Goal: Task Accomplishment & Management: Complete application form

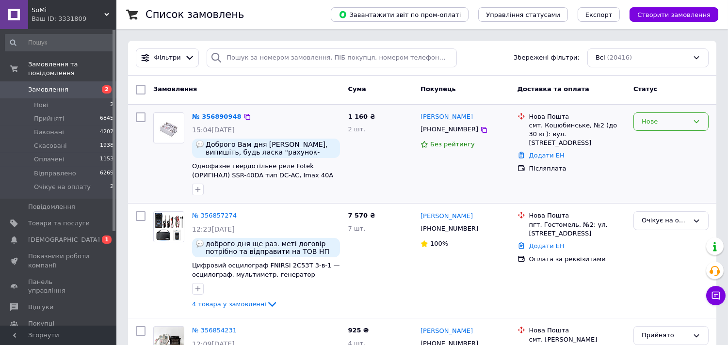
click at [648, 124] on div "Нове" at bounding box center [664, 122] width 47 height 10
click at [653, 206] on li "Очікує на оплату" at bounding box center [671, 205] width 74 height 18
click at [213, 117] on link "№ 356890948" at bounding box center [216, 116] width 49 height 7
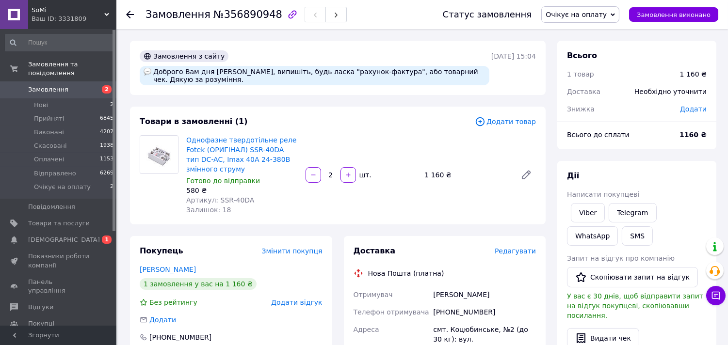
click at [393, 153] on div "Однофазне твердотільне реле Fotek (ОРИГІНАЛ) SSR-40DA тип DC-AC, Imax 40А 24-38…" at bounding box center [360, 174] width 357 height 83
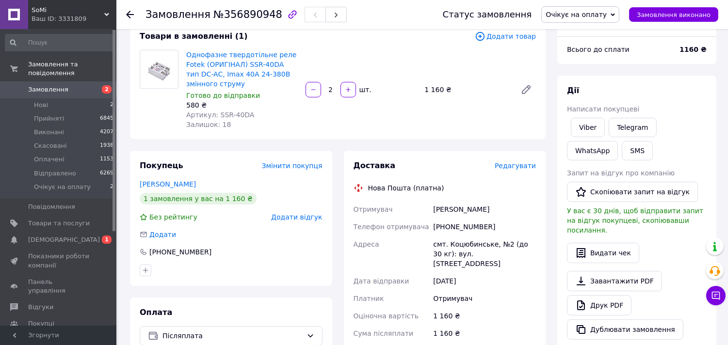
scroll to position [115, 0]
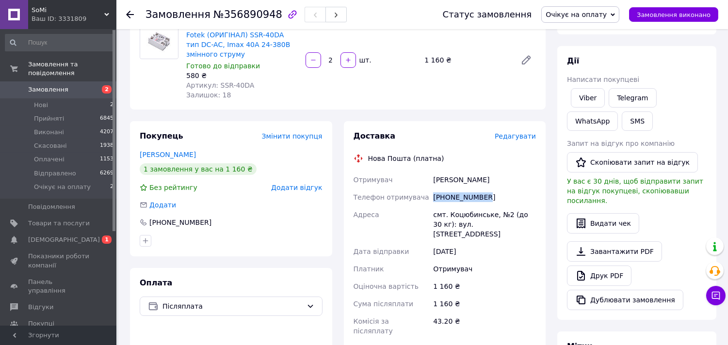
drag, startPoint x: 485, startPoint y: 194, endPoint x: 433, endPoint y: 200, distance: 52.3
click at [433, 200] on div "[PHONE_NUMBER]" at bounding box center [484, 197] width 107 height 17
click at [490, 129] on div "Доставка Редагувати Нова Пошта (платна) Отримувач [PERSON_NAME] Телефон отримув…" at bounding box center [445, 295] width 202 height 349
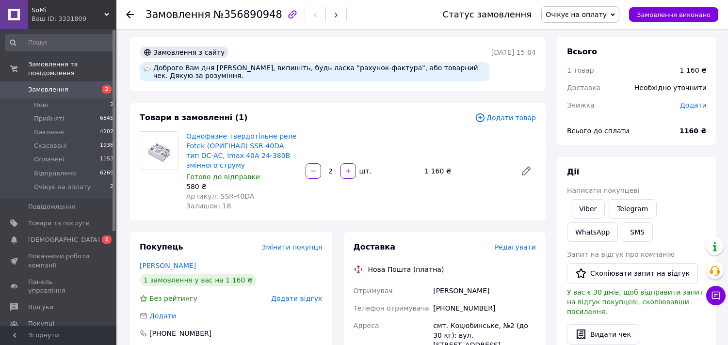
scroll to position [5, 0]
click at [590, 205] on link "Viber" at bounding box center [588, 207] width 34 height 19
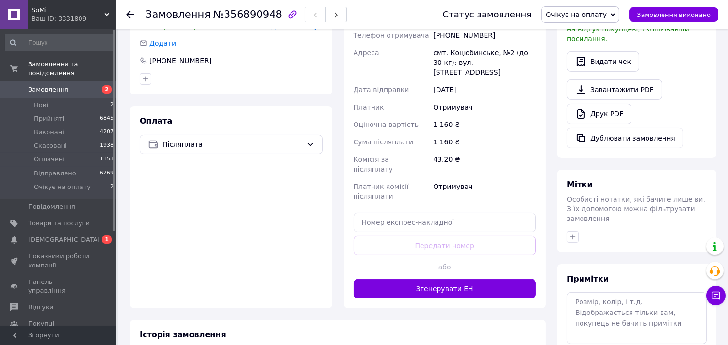
scroll to position [287, 0]
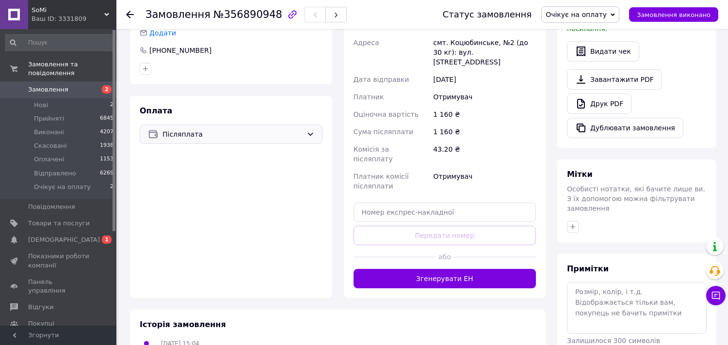
click at [224, 131] on span "Післяплата" at bounding box center [232, 134] width 140 height 11
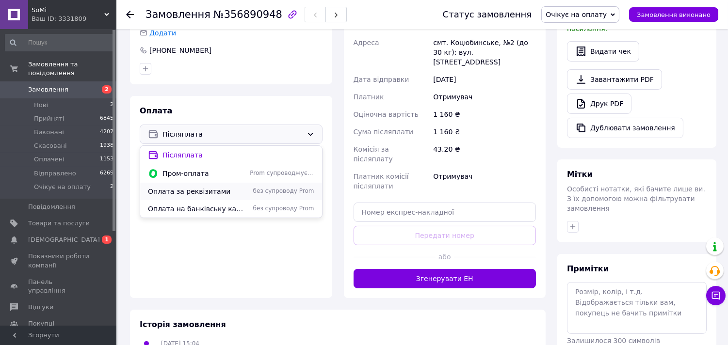
click at [220, 195] on span "Оплата за реквізитами" at bounding box center [197, 192] width 98 height 10
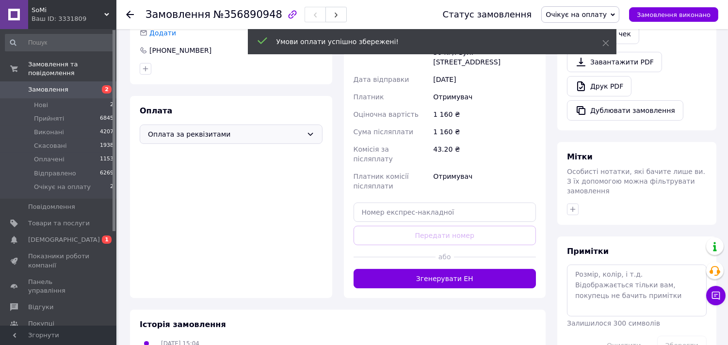
click at [66, 85] on span "Замовлення" at bounding box center [59, 89] width 62 height 9
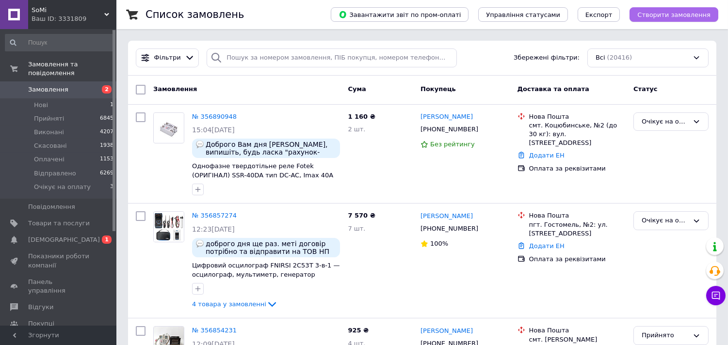
click at [669, 17] on span "Створити замовлення" at bounding box center [673, 14] width 73 height 7
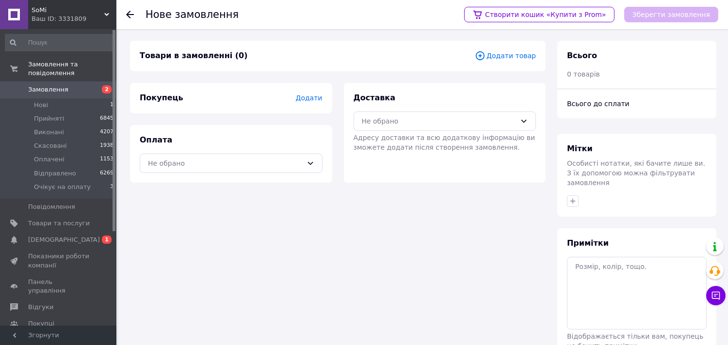
click at [519, 60] on span "Додати товар" at bounding box center [505, 55] width 61 height 11
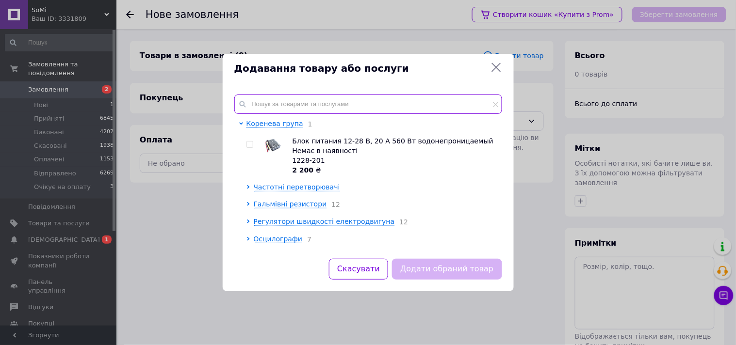
click at [346, 108] on input "text" at bounding box center [368, 104] width 268 height 19
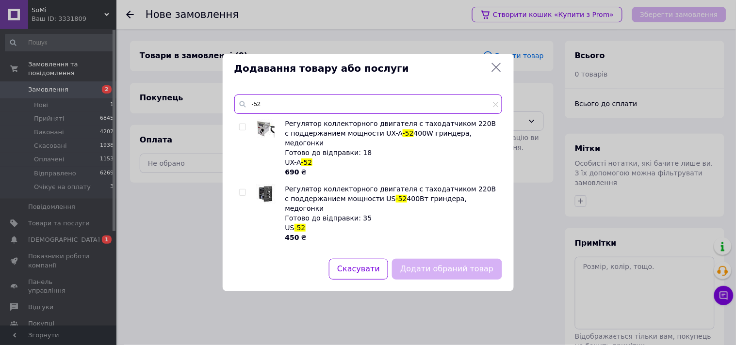
type input "-52"
click at [242, 189] on span at bounding box center [242, 192] width 7 height 7
click at [242, 190] on input "checkbox" at bounding box center [242, 193] width 6 height 6
checkbox input "true"
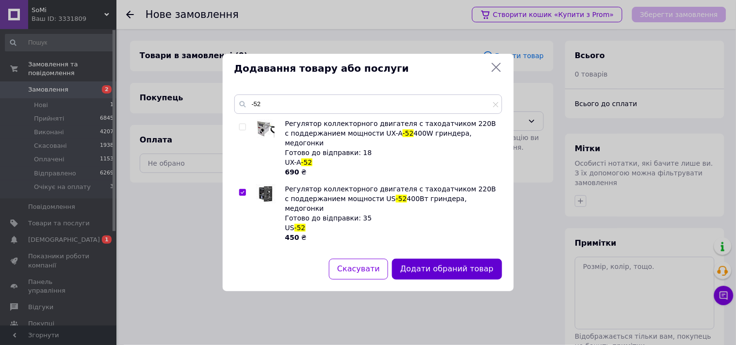
click at [462, 268] on button "Додати обраний товар" at bounding box center [447, 269] width 110 height 21
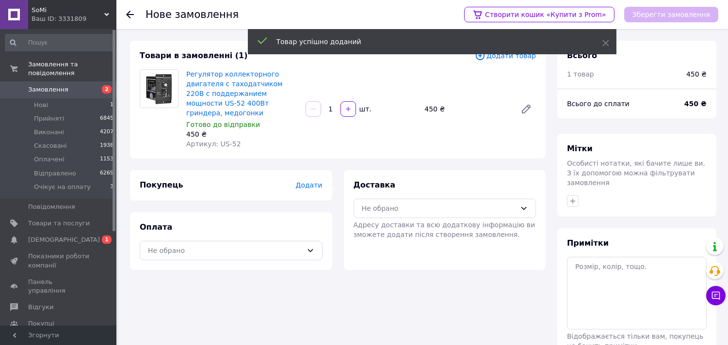
click at [305, 181] on span "Додати" at bounding box center [308, 185] width 27 height 8
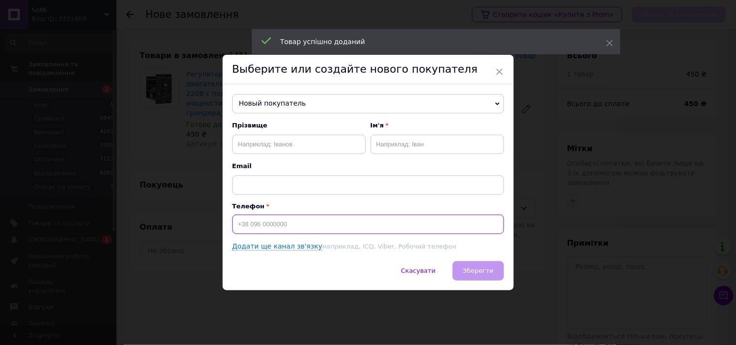
click at [270, 223] on input at bounding box center [368, 224] width 272 height 19
paste input "[PHONE_NUMBER]"
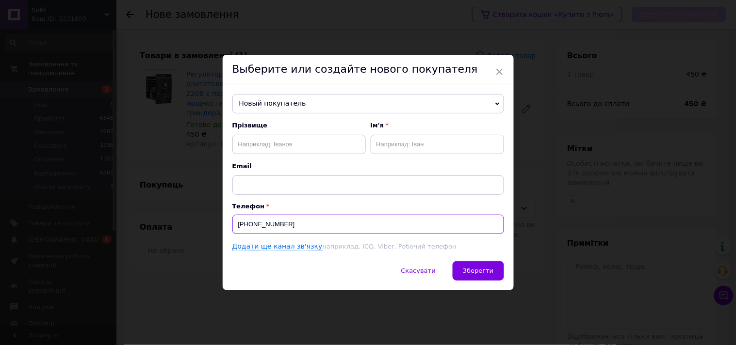
type input "[PHONE_NUMBER]"
click at [262, 152] on input "text" at bounding box center [298, 144] width 133 height 19
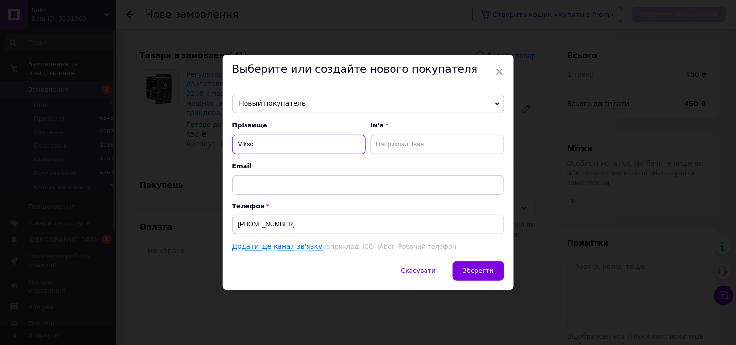
type input "Vtksc"
type input "Gtnhj"
click at [242, 148] on input "Vtksc" at bounding box center [298, 144] width 133 height 19
type input "Меліс"
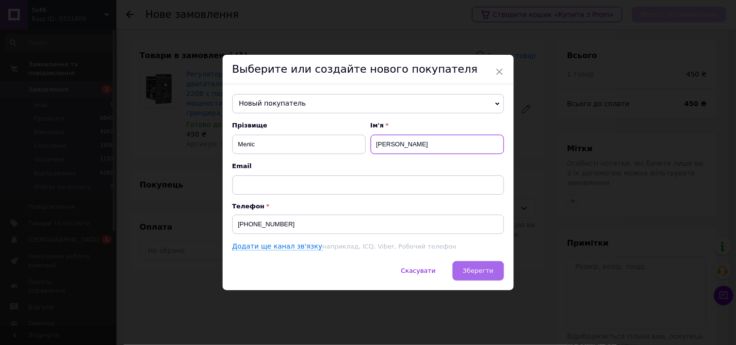
type input "[PERSON_NAME]"
click at [488, 270] on span "Зберегти" at bounding box center [478, 270] width 31 height 7
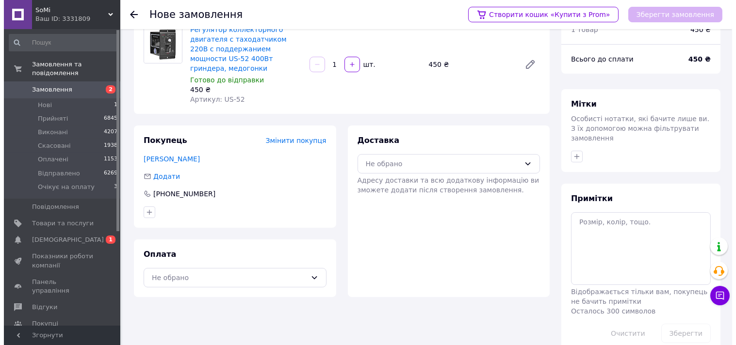
scroll to position [54, 0]
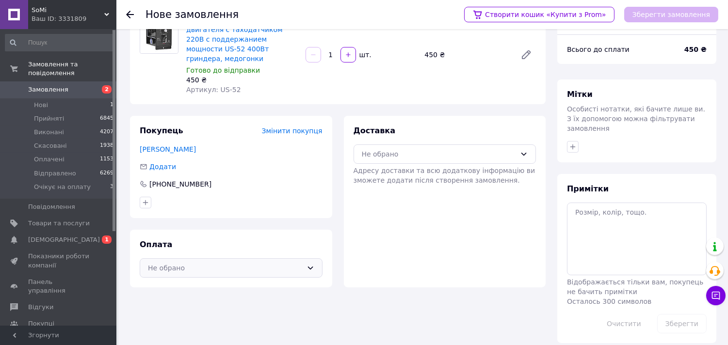
click at [279, 263] on div "Не обрано" at bounding box center [225, 268] width 155 height 11
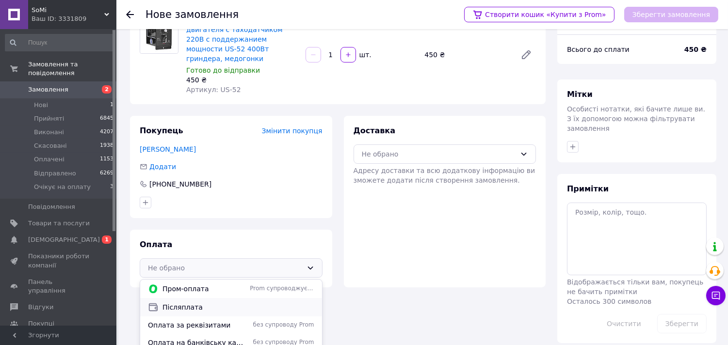
click at [265, 303] on span "Післяплата" at bounding box center [238, 308] width 152 height 10
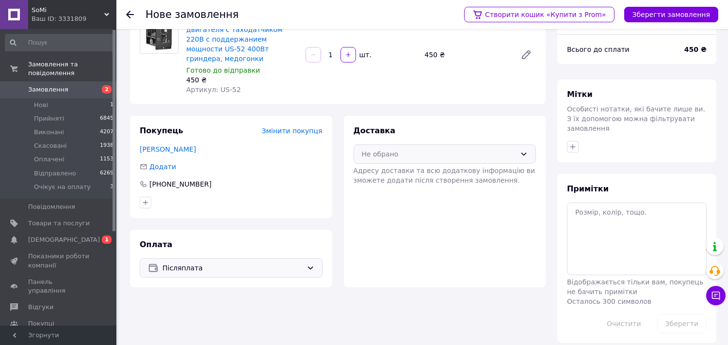
click at [404, 144] on div "Не обрано" at bounding box center [444, 153] width 183 height 19
click at [400, 170] on span "Нова Пошта (платна)" at bounding box center [452, 175] width 152 height 10
click at [650, 13] on button "Зберегти замовлення" at bounding box center [671, 15] width 94 height 16
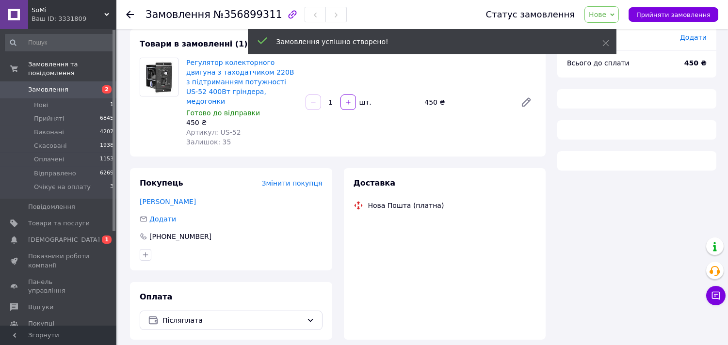
click at [650, 13] on span "Прийняти замовлення" at bounding box center [673, 14] width 74 height 7
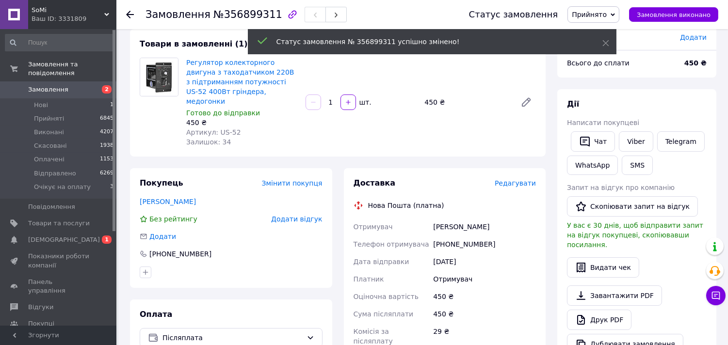
click at [519, 179] on span "Редагувати" at bounding box center [515, 183] width 41 height 8
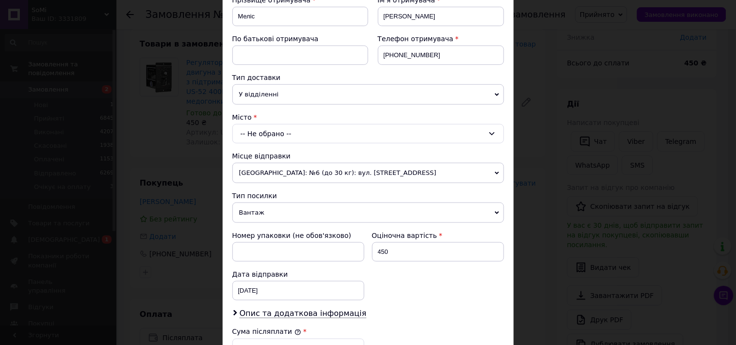
scroll to position [204, 0]
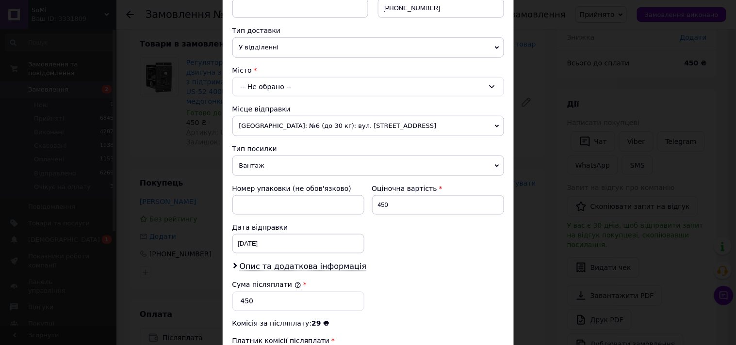
click at [342, 84] on div "-- Не обрано --" at bounding box center [368, 86] width 272 height 19
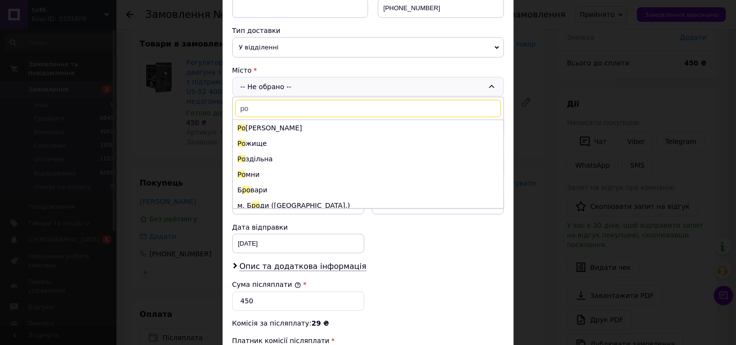
type input "рож"
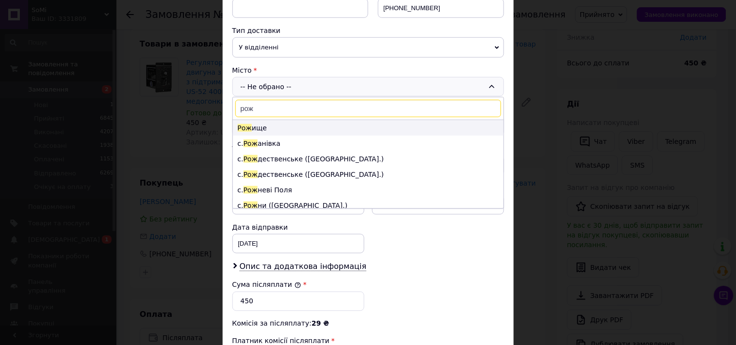
click at [284, 131] on li "Рож ище" at bounding box center [368, 128] width 271 height 16
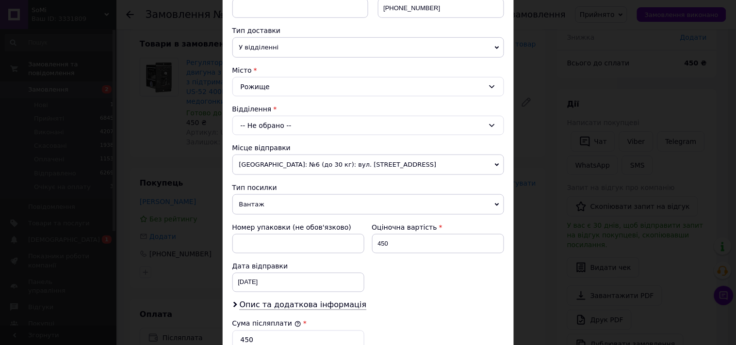
click at [284, 128] on div "-- Не обрано --" at bounding box center [368, 125] width 272 height 19
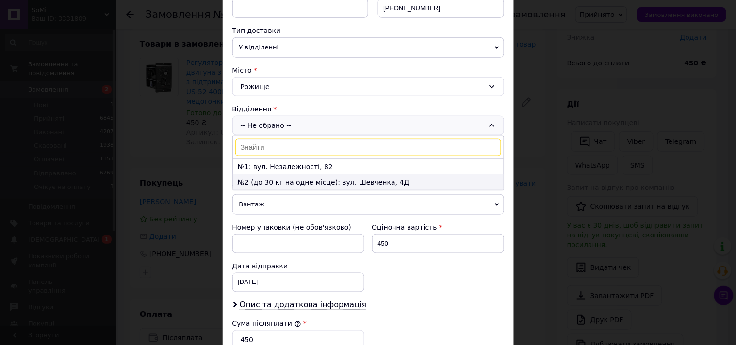
click at [278, 182] on li "№2 (до 30 кг на одне місце): вул. Шевченка, 4Д" at bounding box center [368, 183] width 271 height 16
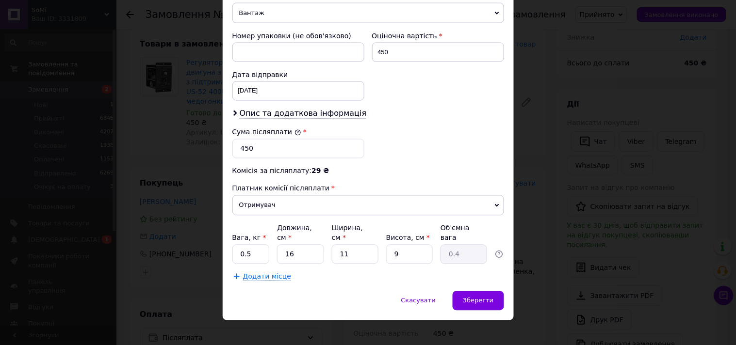
scroll to position [396, 0]
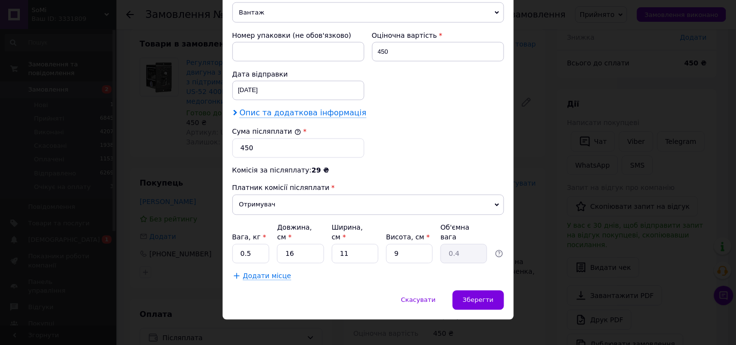
click at [273, 114] on span "Опис та додаткова інформація" at bounding box center [303, 114] width 127 height 10
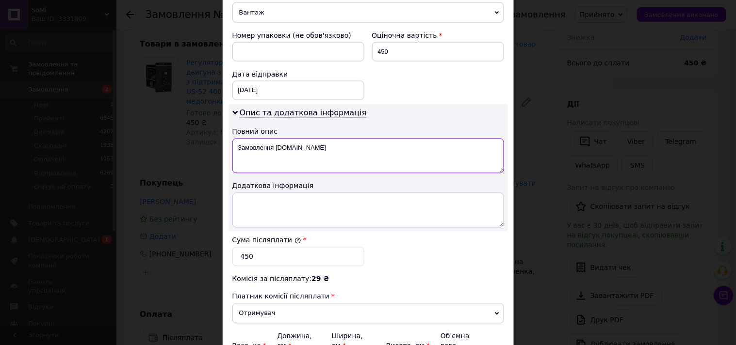
click at [337, 152] on textarea "Замовлення [DOMAIN_NAME]" at bounding box center [368, 156] width 272 height 35
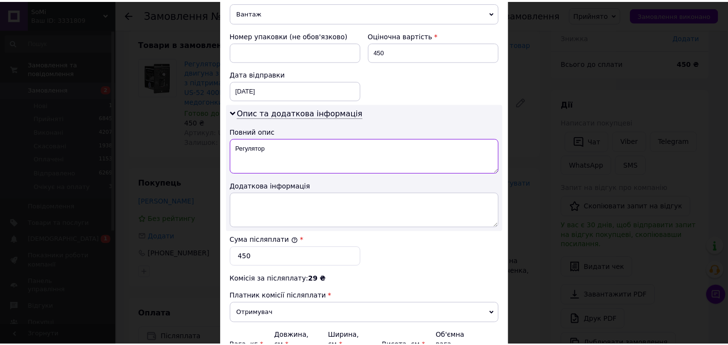
scroll to position [505, 0]
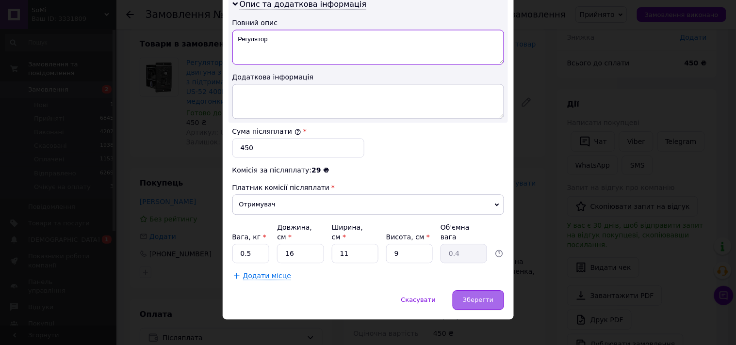
type textarea "Регулятор"
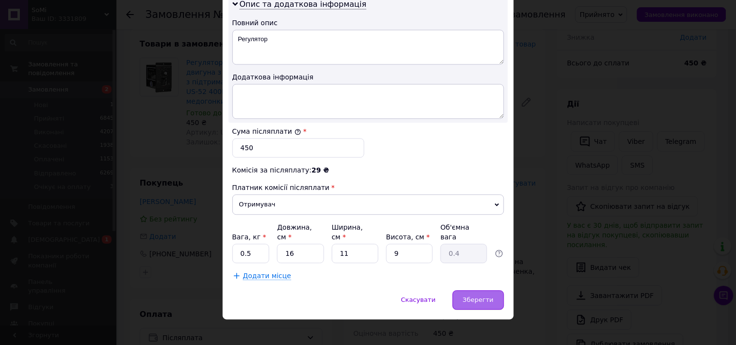
click at [467, 296] on span "Зберегти" at bounding box center [478, 299] width 31 height 7
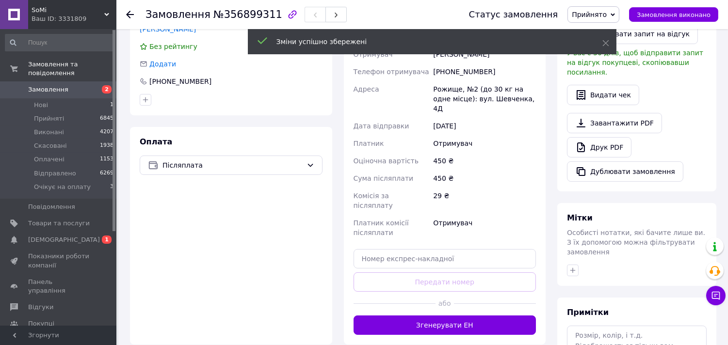
scroll to position [229, 0]
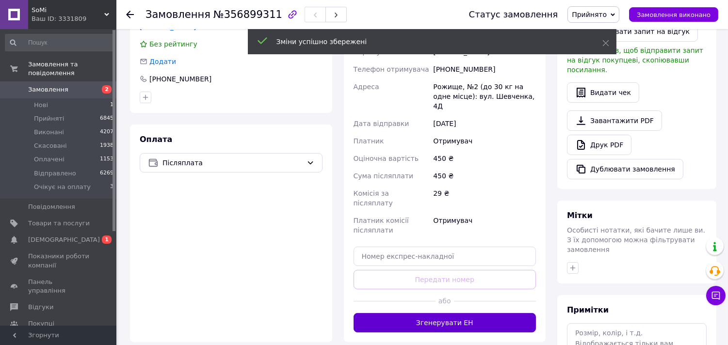
click at [464, 313] on button "Згенерувати ЕН" at bounding box center [444, 322] width 183 height 19
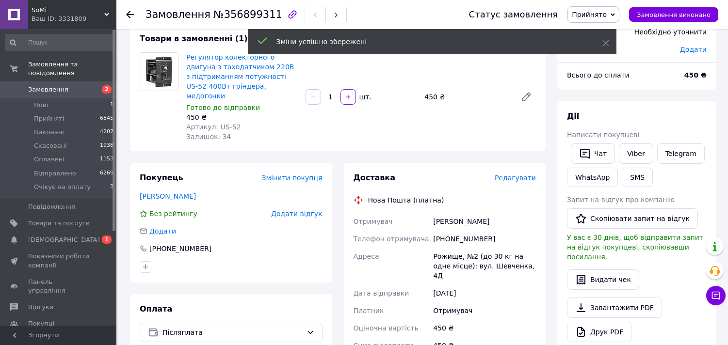
scroll to position [13, 0]
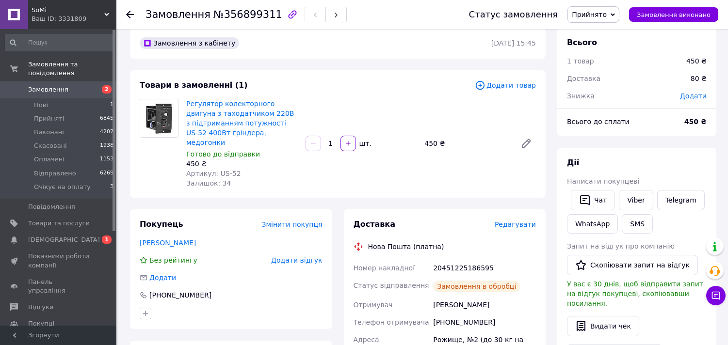
click at [470, 259] on div "20451225186595" at bounding box center [484, 267] width 107 height 17
copy div "20451225186595"
click at [84, 85] on span "Замовлення" at bounding box center [59, 89] width 62 height 9
